Goal: Task Accomplishment & Management: Complete application form

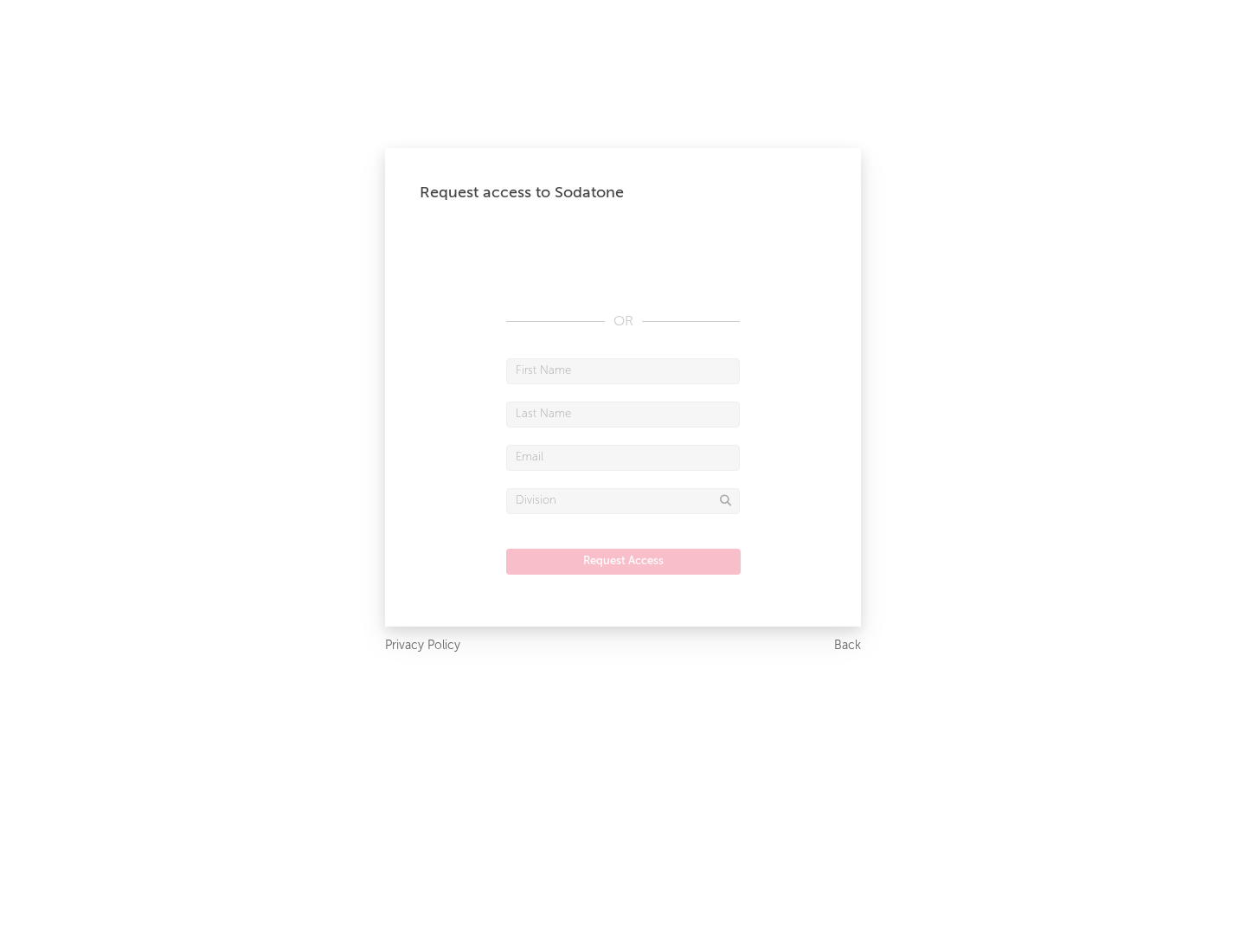
click at [623, 370] on input "text" at bounding box center [623, 371] width 234 height 26
type input "[PERSON_NAME]"
click at [623, 414] on input "text" at bounding box center [623, 415] width 234 height 26
type input "[PERSON_NAME]"
click at [623, 457] on input "text" at bounding box center [623, 458] width 234 height 26
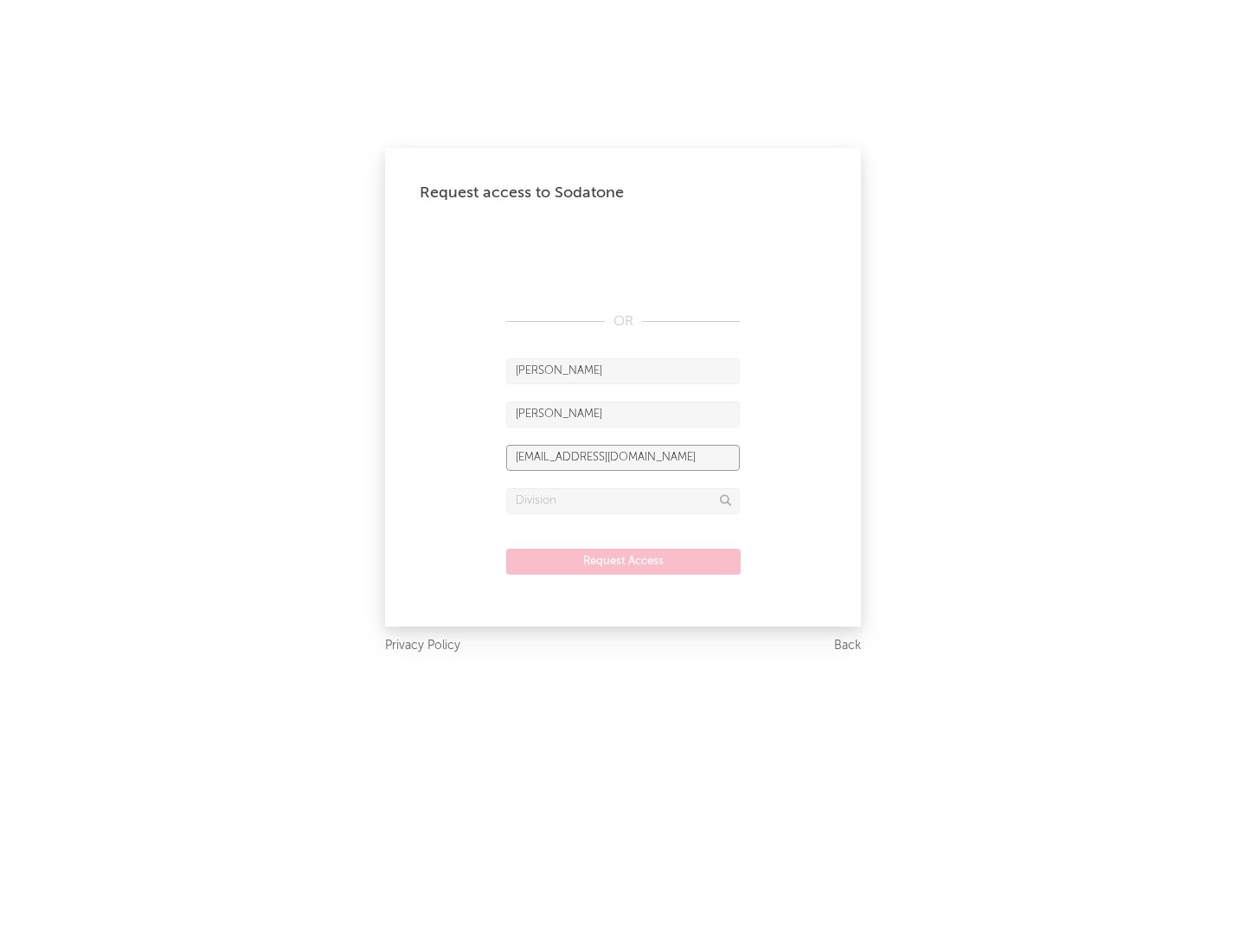
type input "[EMAIL_ADDRESS][DOMAIN_NAME]"
click at [623, 500] on input "text" at bounding box center [623, 501] width 234 height 26
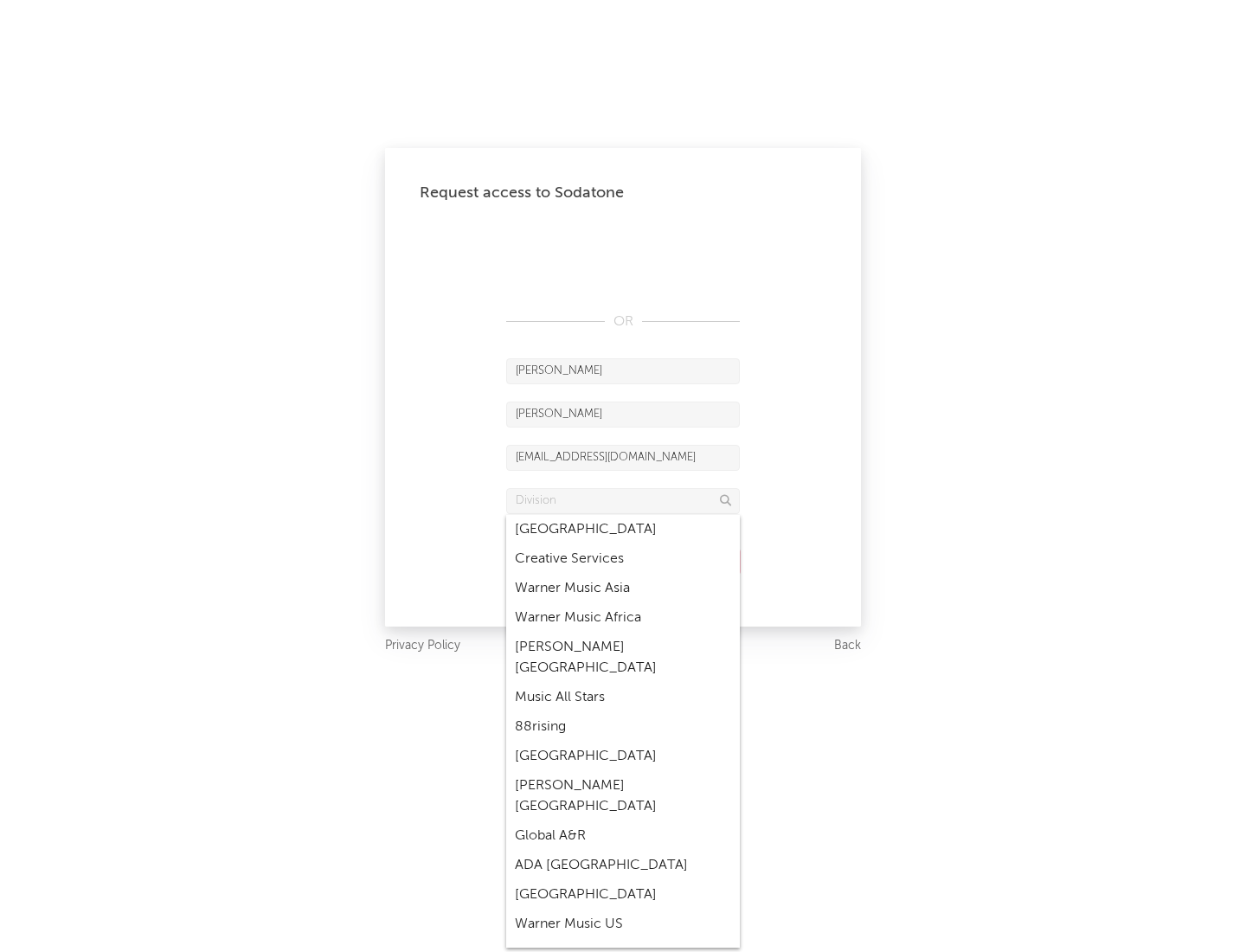
click at [623, 683] on div "Music All Stars" at bounding box center [623, 697] width 234 height 29
type input "Music All Stars"
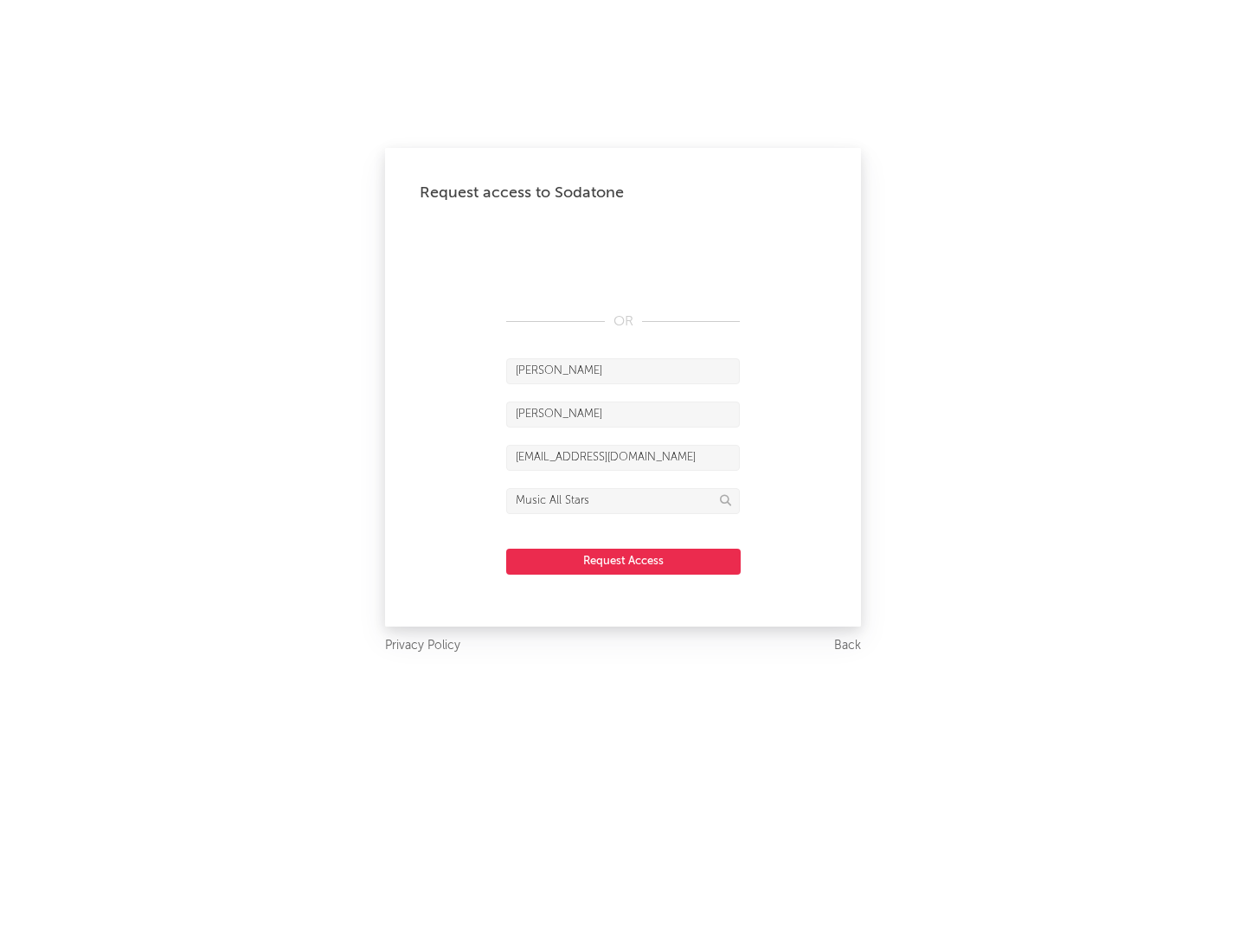
click at [623, 561] on button "Request Access" at bounding box center [623, 561] width 234 height 26
